Goal: Navigation & Orientation: Find specific page/section

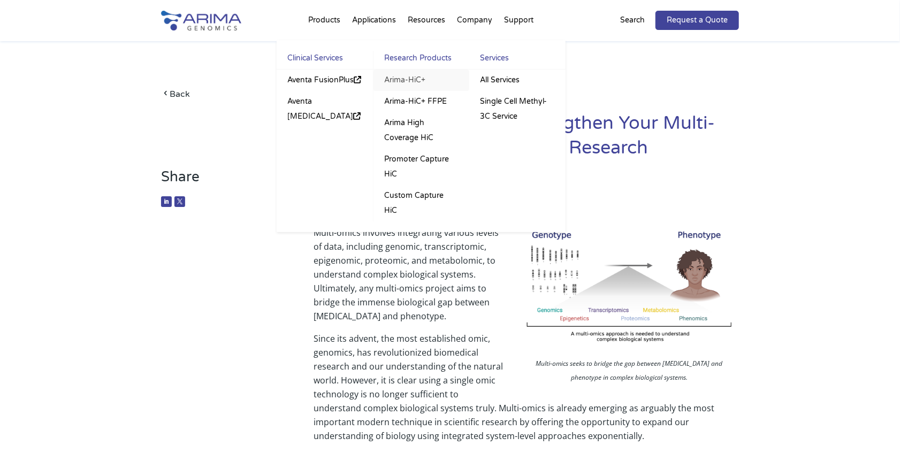
click at [407, 79] on link "Arima-HiC+" at bounding box center [422, 80] width 96 height 21
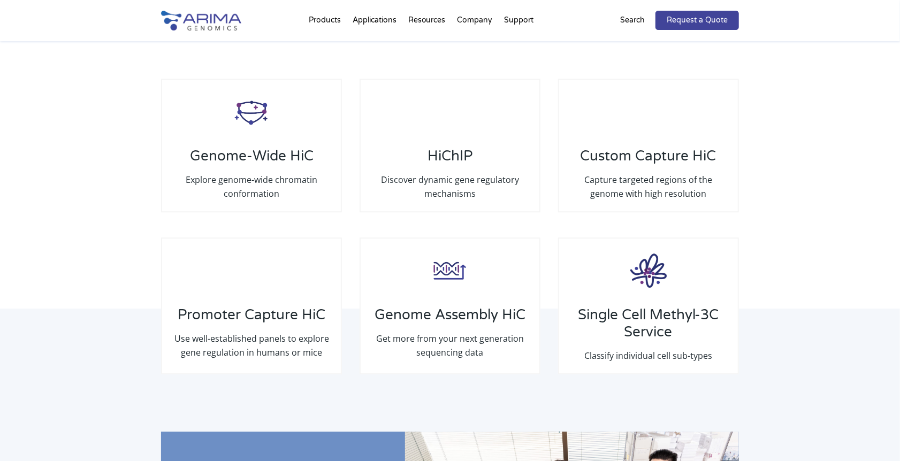
scroll to position [1603, 0]
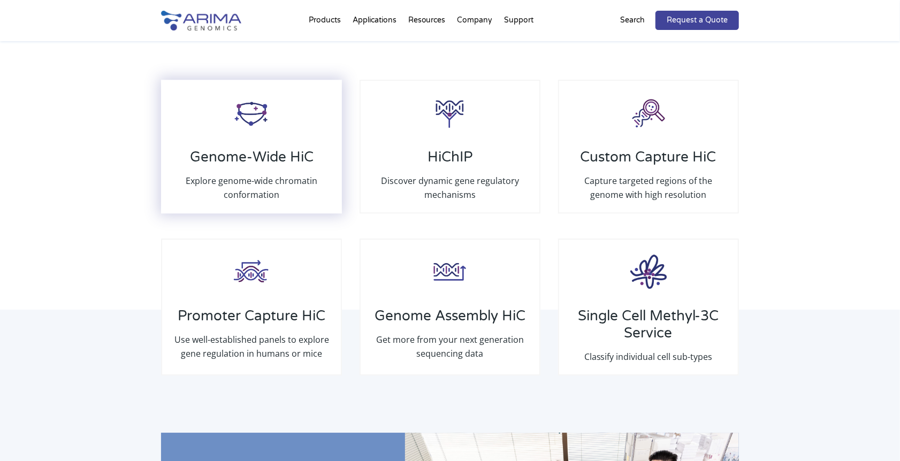
click at [253, 128] on img at bounding box center [251, 113] width 43 height 43
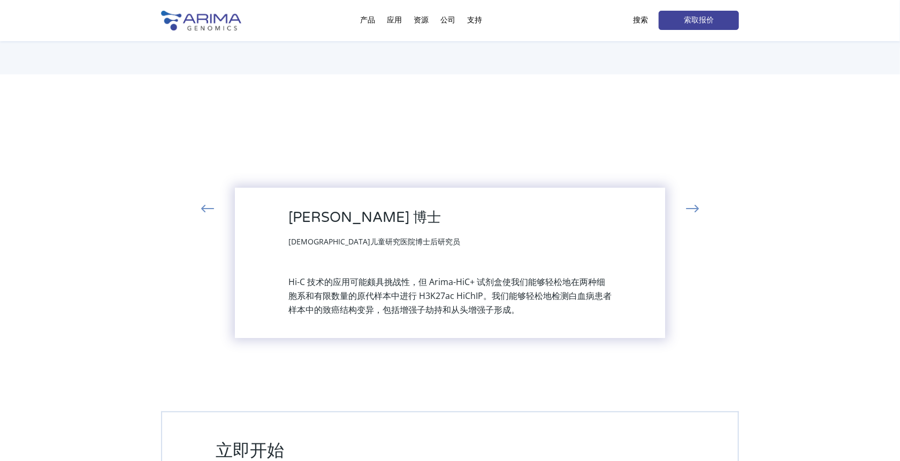
scroll to position [2265, 0]
click at [690, 205] on button "›" at bounding box center [693, 210] width 24 height 19
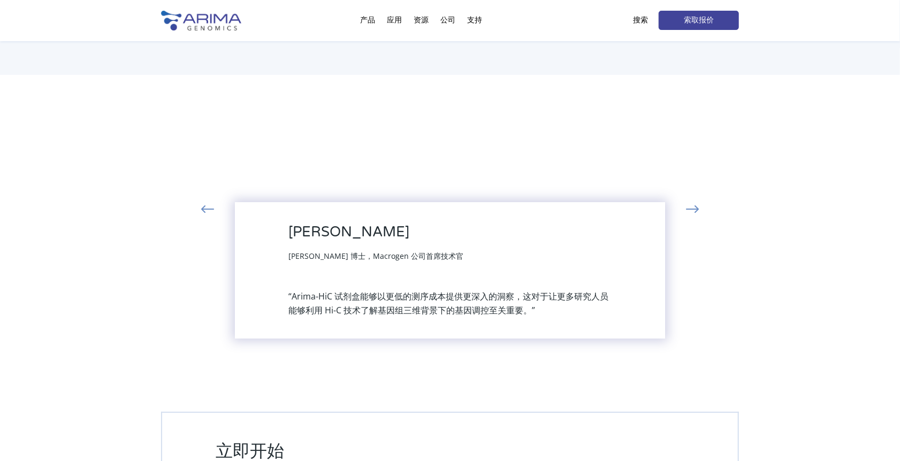
click at [690, 205] on button "›" at bounding box center [693, 210] width 24 height 19
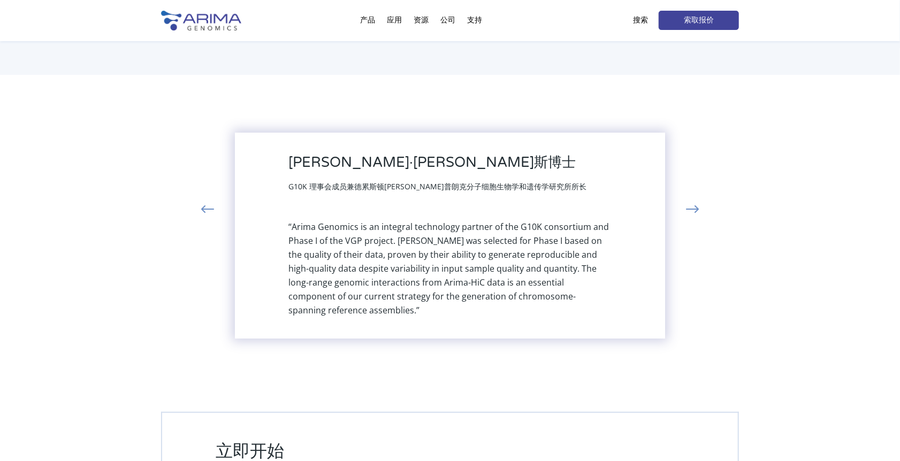
click at [690, 205] on button "›" at bounding box center [693, 210] width 24 height 19
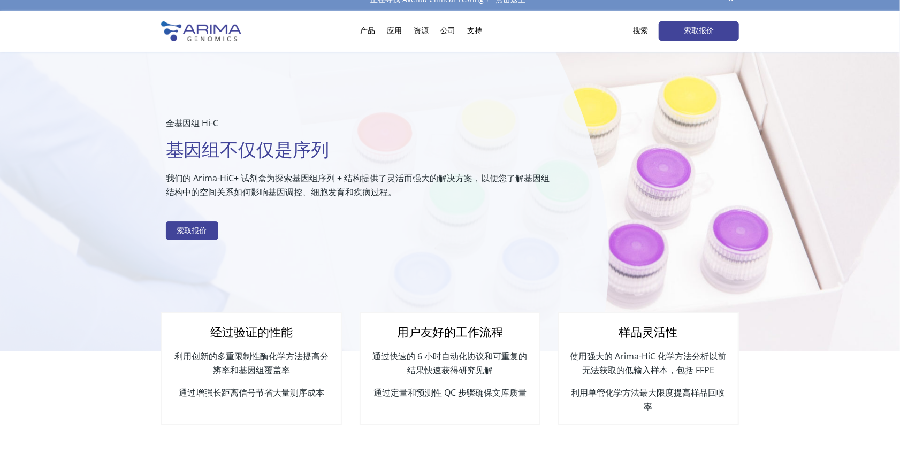
scroll to position [0, 0]
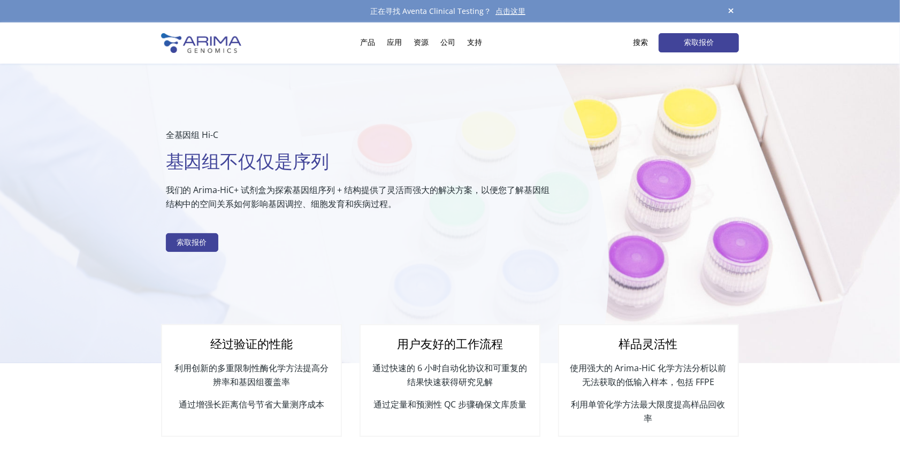
click at [205, 43] on img at bounding box center [201, 43] width 80 height 20
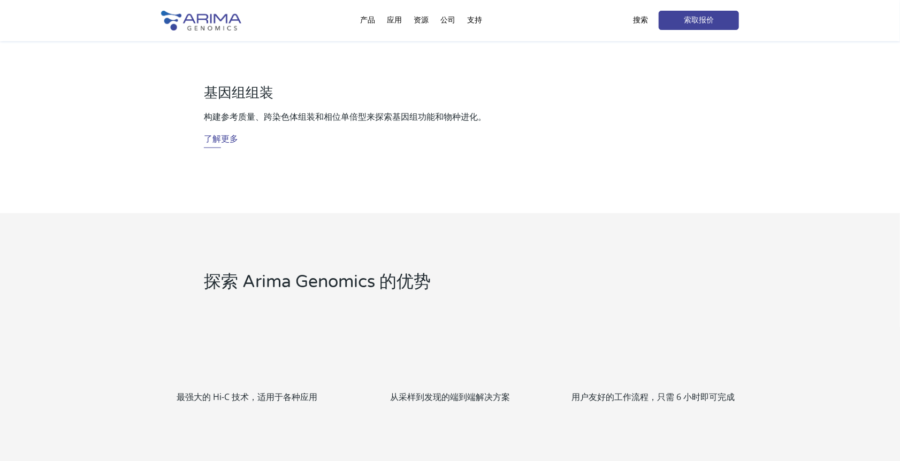
scroll to position [947, 0]
